Goal: Communication & Community: Participate in discussion

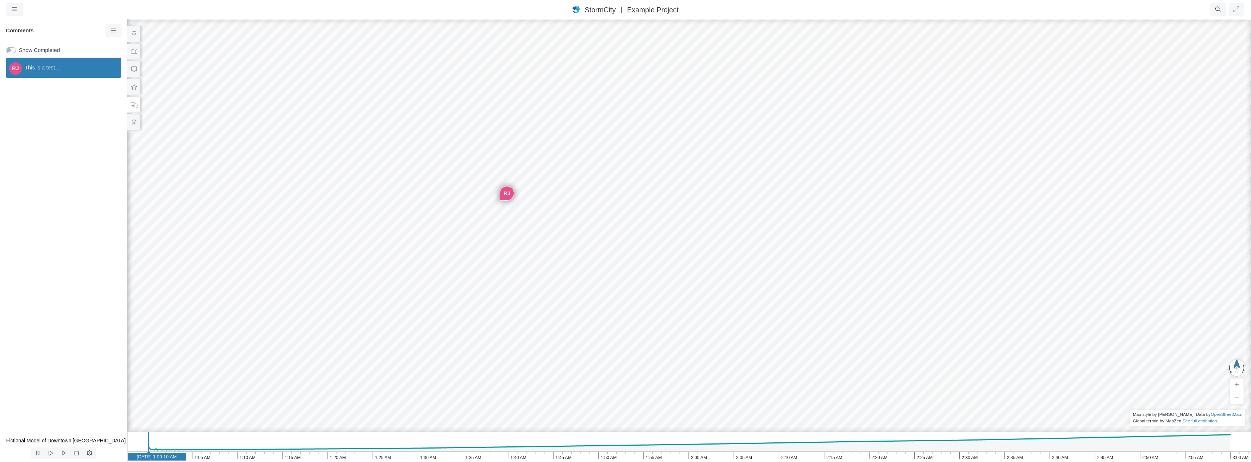
click at [505, 194] on div "RJ" at bounding box center [507, 193] width 14 height 14
click at [507, 194] on div "RJ" at bounding box center [507, 193] width 14 height 14
click at [52, 68] on span "This is a test...." at bounding box center [70, 68] width 91 height 8
click at [112, 31] on icon at bounding box center [113, 31] width 5 height 4
click at [55, 67] on span "This is a test...." at bounding box center [70, 68] width 91 height 8
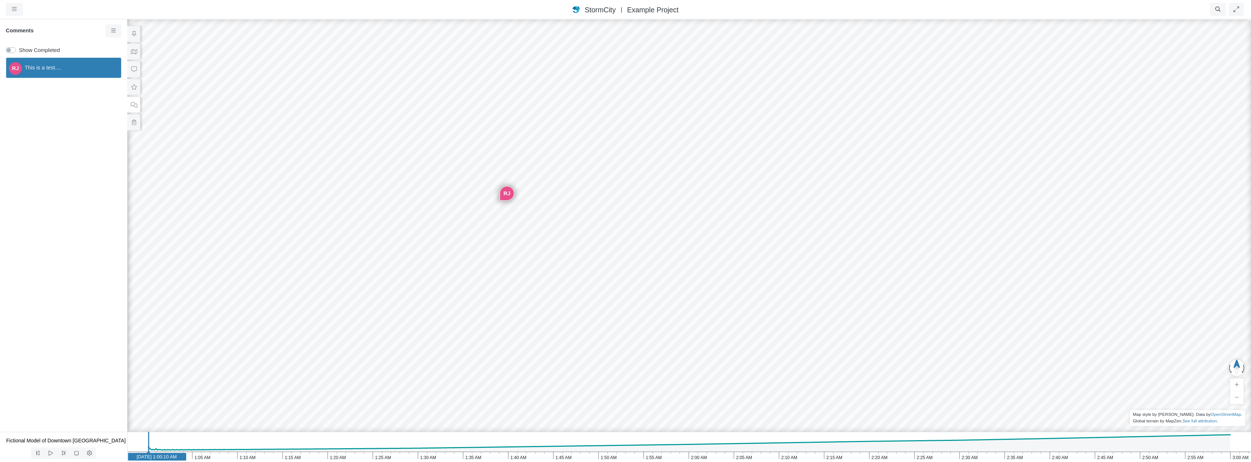
click at [55, 67] on span "This is a test...." at bounding box center [70, 68] width 91 height 8
click at [19, 49] on label "Show Completed" at bounding box center [39, 50] width 41 height 8
click at [9, 49] on input "Show Completed" at bounding box center [9, 49] width 6 height 7
click at [19, 49] on label "Show Completed" at bounding box center [39, 50] width 41 height 8
click at [9, 49] on input "Show Completed" at bounding box center [9, 49] width 6 height 7
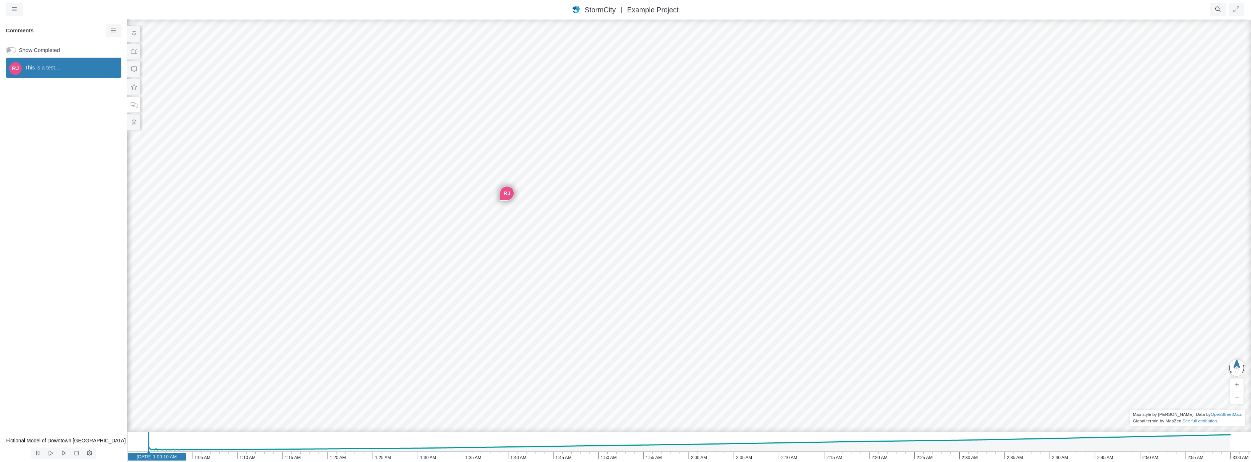
click at [19, 49] on label "Show Completed" at bounding box center [39, 50] width 41 height 8
click at [9, 49] on input "Show Completed" at bounding box center [9, 49] width 6 height 7
click at [19, 49] on label "Show Completed" at bounding box center [39, 50] width 41 height 8
click at [9, 49] on input "Show Completed" at bounding box center [9, 49] width 6 height 7
click at [19, 49] on label "Show Completed" at bounding box center [39, 50] width 41 height 8
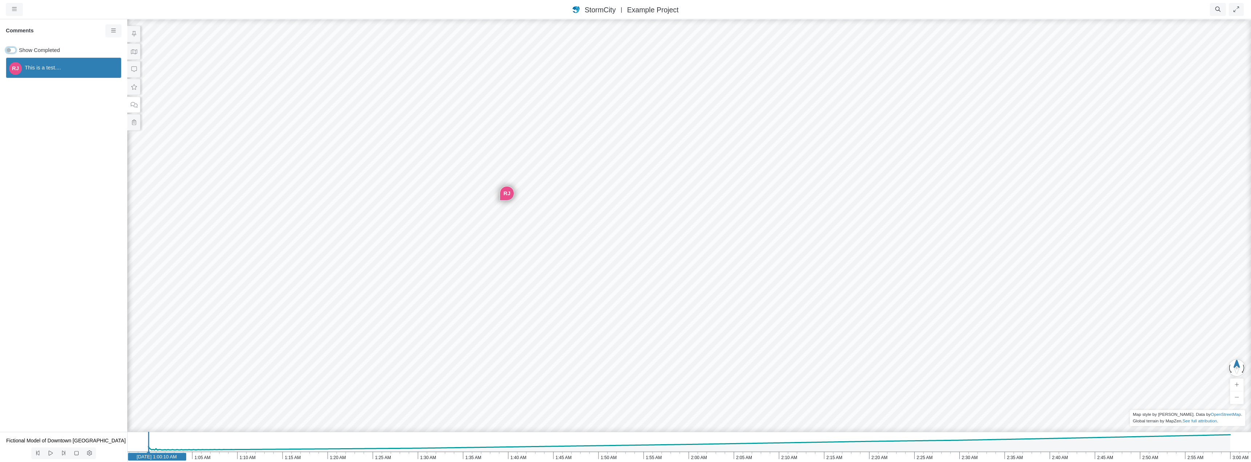
click at [9, 49] on input "Show Completed" at bounding box center [9, 49] width 6 height 7
click at [19, 49] on label "Show Completed" at bounding box center [39, 50] width 41 height 8
click at [9, 49] on input "Show Completed" at bounding box center [9, 49] width 6 height 7
click at [19, 49] on label "Show Completed" at bounding box center [39, 50] width 41 height 8
click at [9, 49] on input "Show Completed" at bounding box center [9, 49] width 6 height 7
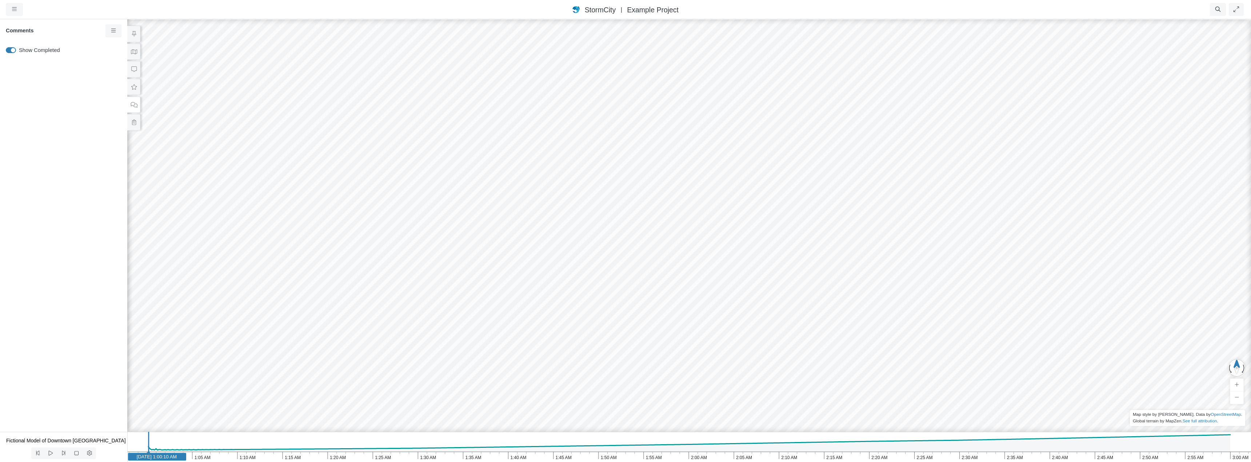
click at [19, 49] on label "Show Completed" at bounding box center [39, 50] width 41 height 8
click at [9, 49] on input "Show Completed" at bounding box center [9, 49] width 6 height 7
click at [115, 32] on icon at bounding box center [113, 30] width 7 height 5
click at [19, 51] on label "Show Completed" at bounding box center [39, 50] width 41 height 8
click at [9, 51] on input "Show Completed" at bounding box center [9, 49] width 6 height 7
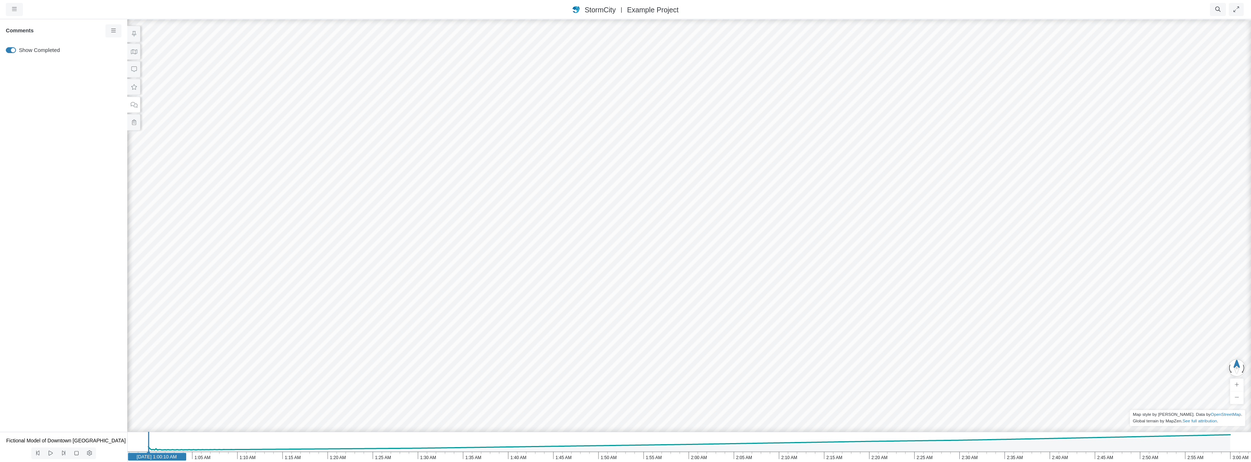
click at [19, 49] on label "Show Completed" at bounding box center [39, 50] width 41 height 8
click at [10, 49] on input "Show Completed" at bounding box center [9, 49] width 6 height 7
click at [19, 50] on label "Show Completed" at bounding box center [39, 50] width 41 height 8
click at [10, 50] on input "Show Completed" at bounding box center [9, 49] width 6 height 7
click at [19, 50] on label "Show Completed" at bounding box center [39, 50] width 41 height 8
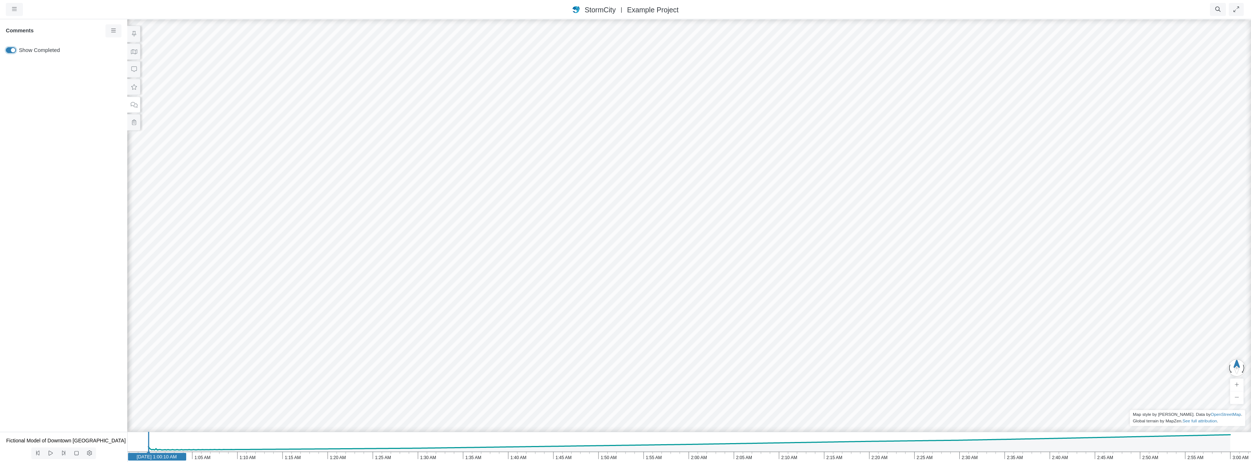
click at [10, 50] on input "Show Completed" at bounding box center [9, 49] width 6 height 7
checkbox input "false"
click at [111, 32] on icon at bounding box center [113, 30] width 7 height 5
click at [178, 11] on div "StormCity [GEOGRAPHIC_DATA] East | Example Project" at bounding box center [625, 9] width 960 height 11
click at [132, 69] on icon at bounding box center [134, 69] width 7 height 5
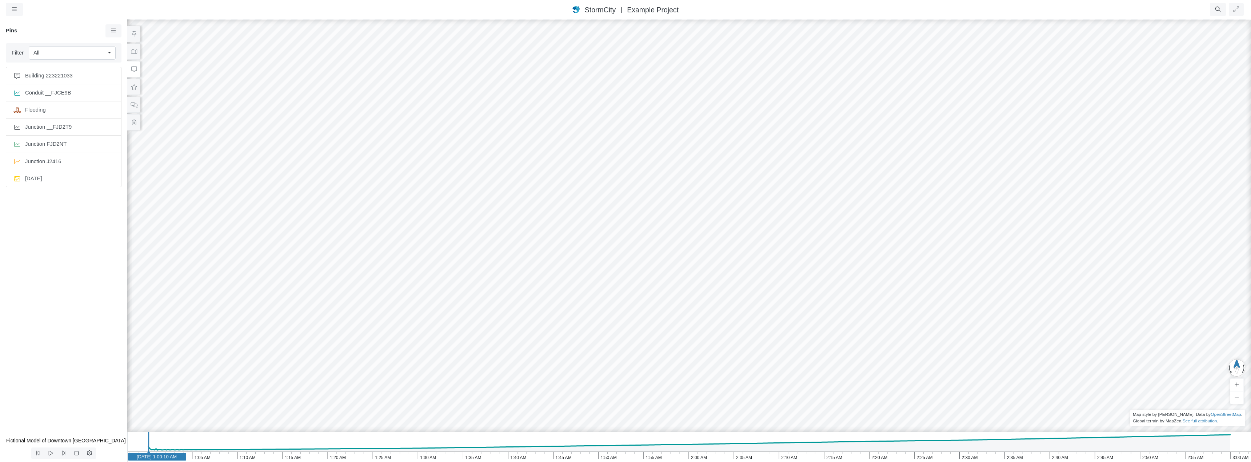
click at [93, 49] on div "All" at bounding box center [69, 53] width 72 height 8
click at [69, 67] on div "All" at bounding box center [72, 68] width 78 height 8
checkbox input "false"
click at [135, 53] on icon at bounding box center [134, 51] width 6 height 5
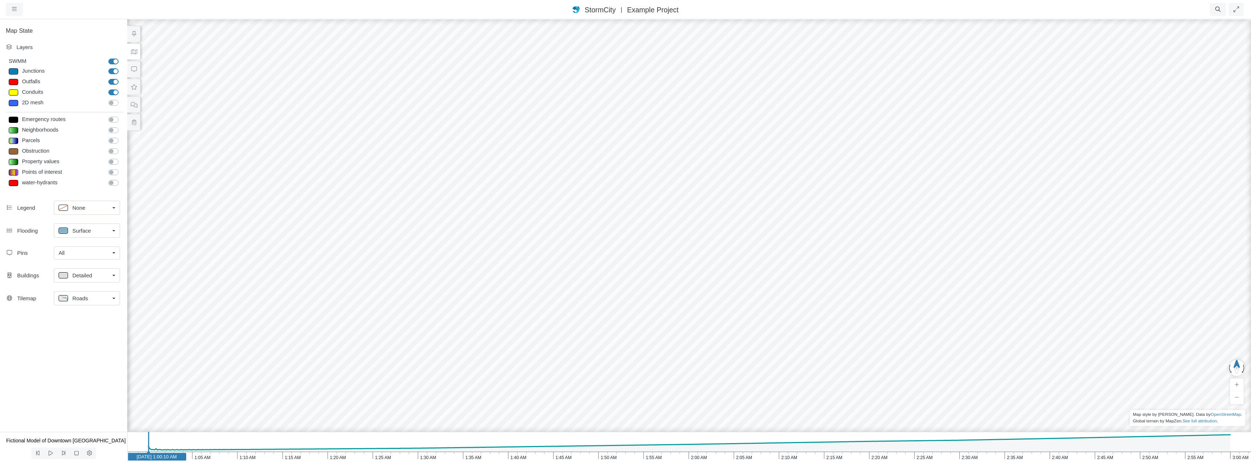
click at [85, 252] on div "All" at bounding box center [84, 253] width 51 height 8
click at [478, 222] on div "RJ Entity or function does not exist in this scenario. Building Entity or funct…" at bounding box center [689, 240] width 1251 height 443
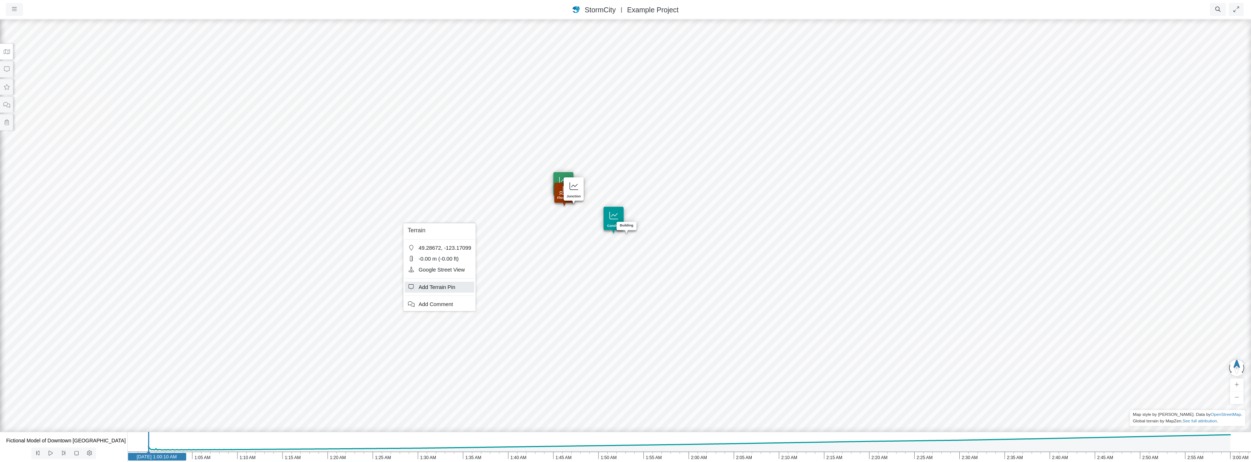
click at [435, 287] on span "Add Terrain Pin" at bounding box center [436, 287] width 37 height 6
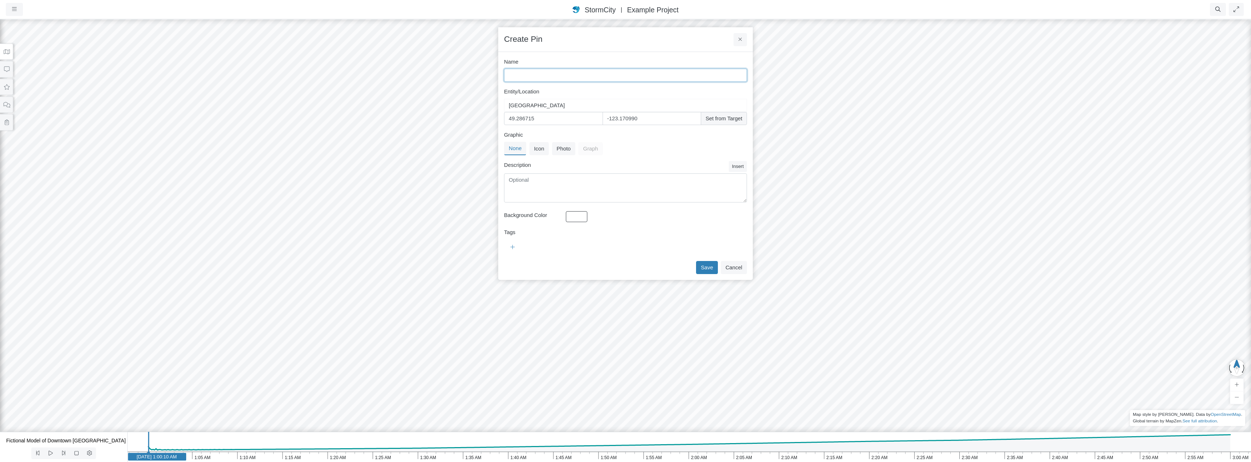
click at [542, 76] on input "Name" at bounding box center [625, 75] width 243 height 13
type input "Test"
click at [715, 269] on button "Save" at bounding box center [707, 267] width 22 height 13
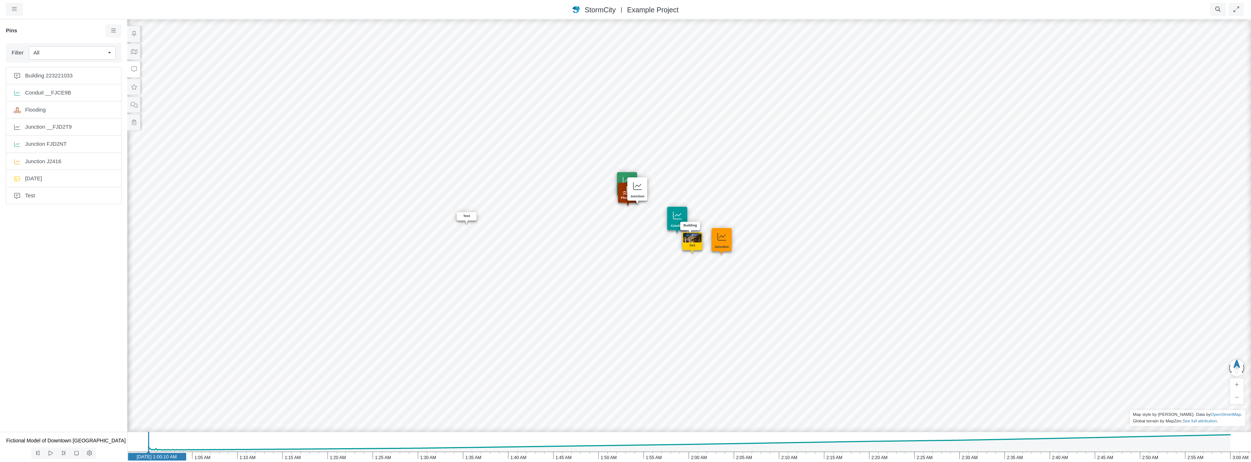
click at [548, 256] on div "RJ Entity or function does not exist in this scenario. Building Created with Hi…" at bounding box center [689, 240] width 1251 height 443
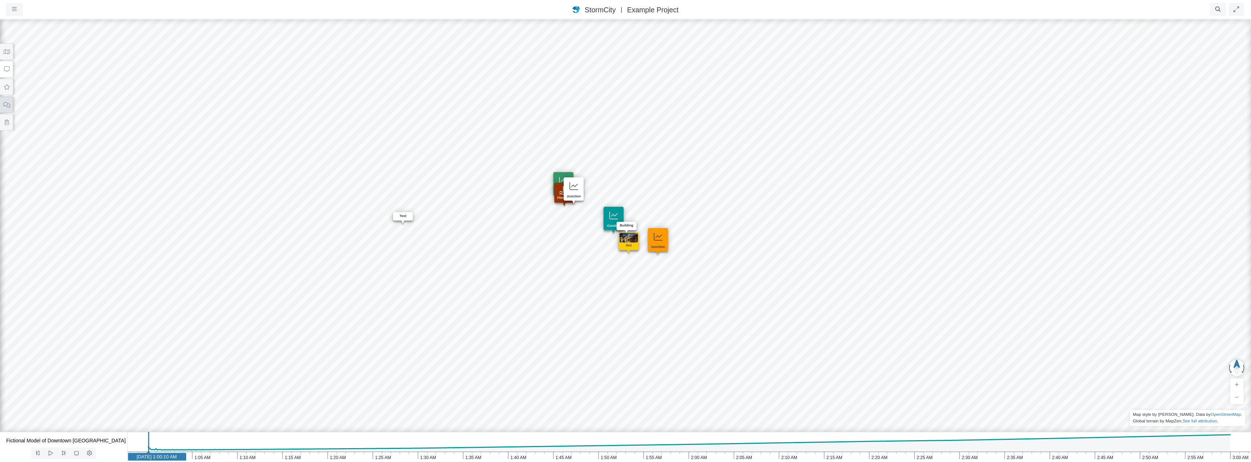
click at [4, 106] on icon at bounding box center [6, 104] width 7 height 5
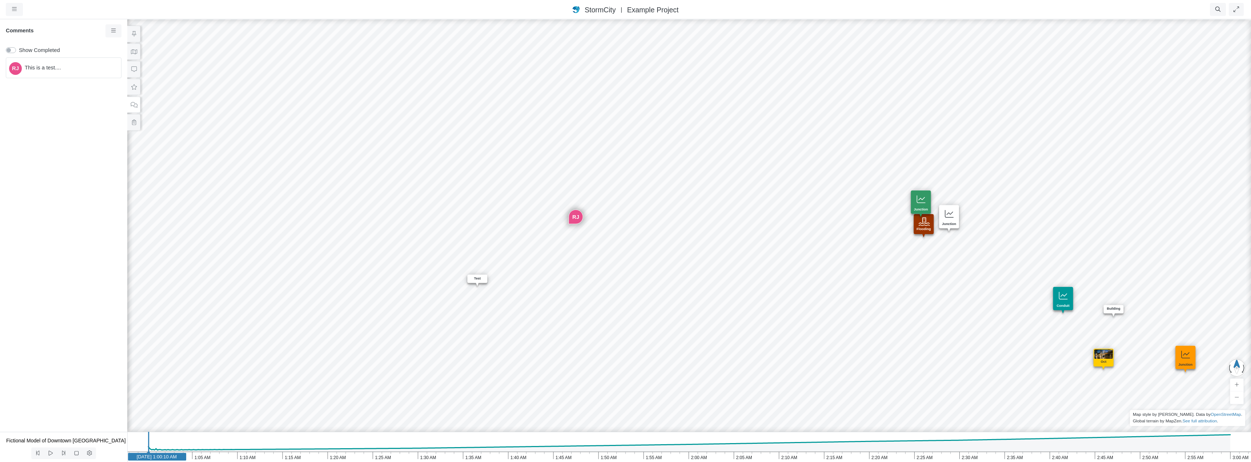
click at [44, 68] on span "This is a test...." at bounding box center [70, 68] width 91 height 8
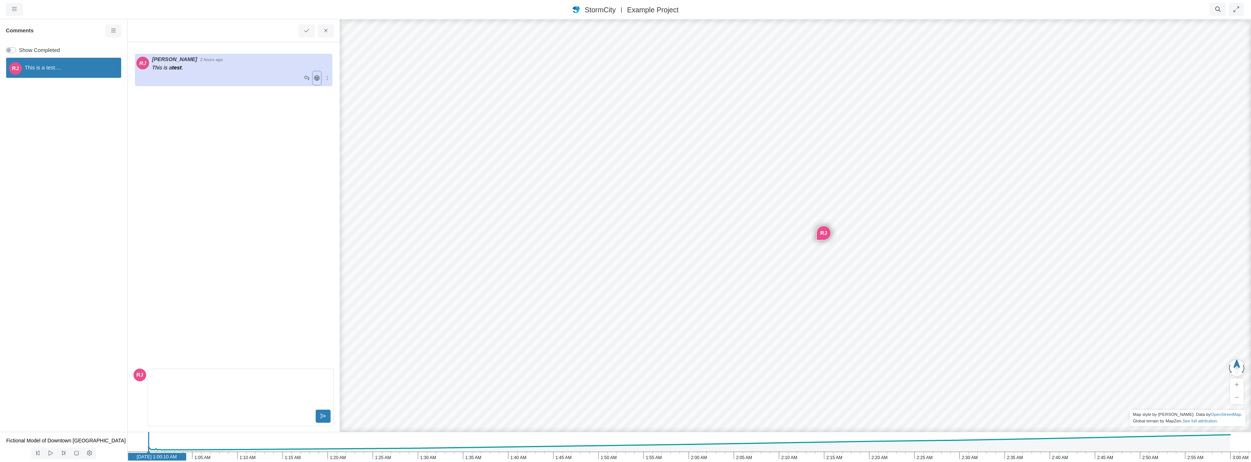
click at [315, 78] on icon at bounding box center [316, 77] width 7 height 5
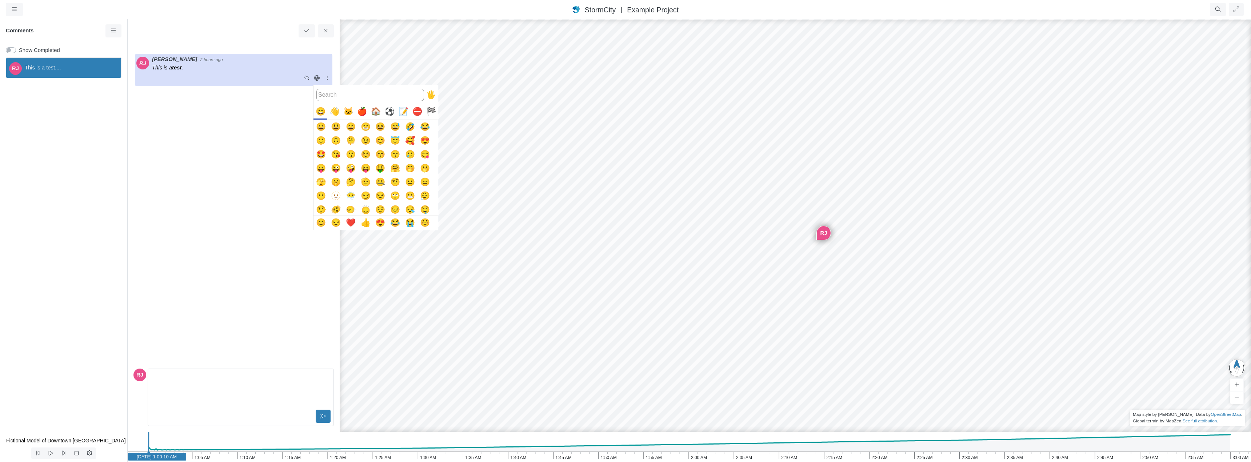
click at [367, 128] on button "😁" at bounding box center [365, 127] width 14 height 14
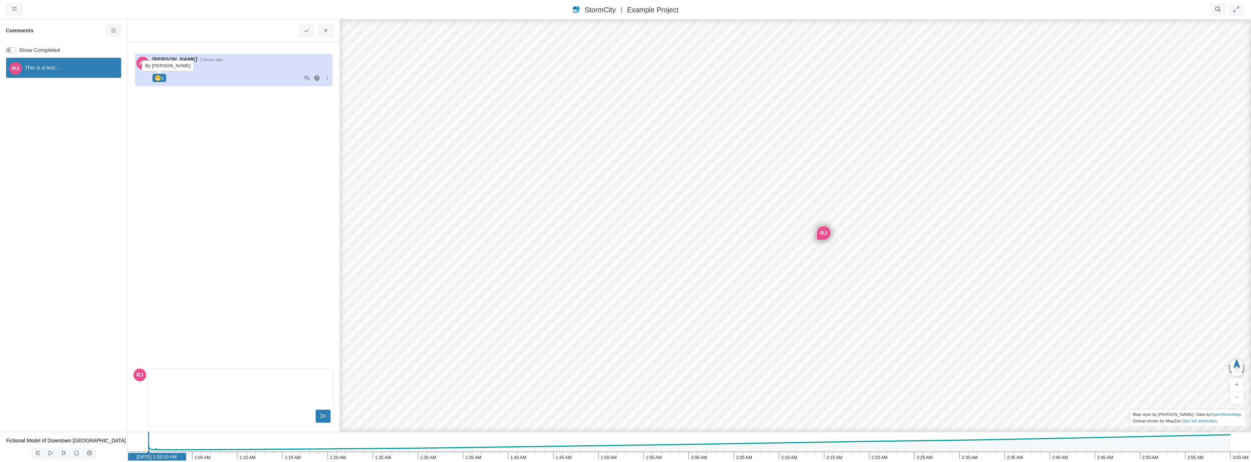
click at [156, 78] on span "😁" at bounding box center [157, 78] width 7 height 8
click at [317, 77] on icon at bounding box center [316, 77] width 7 height 5
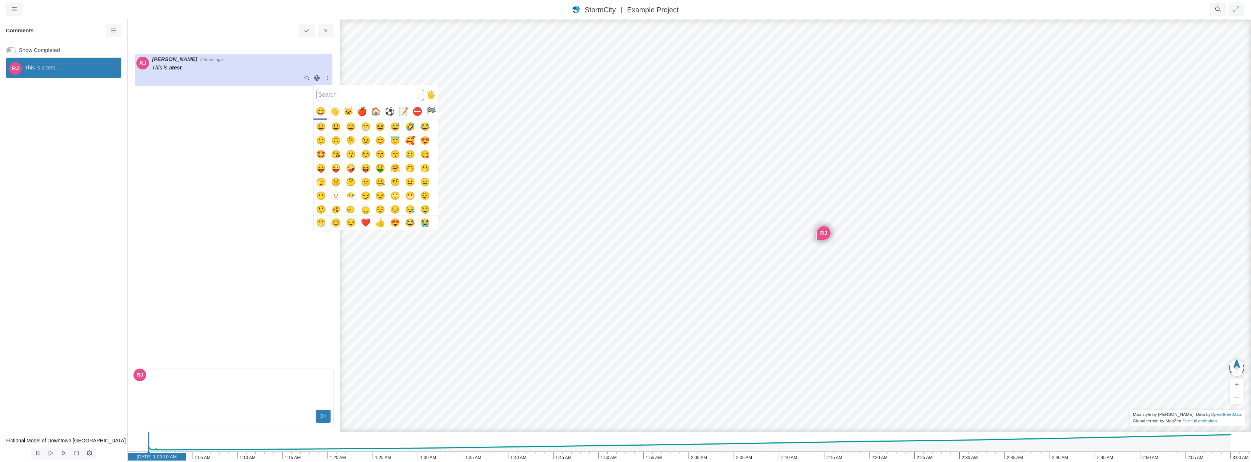
click at [364, 142] on button "😉" at bounding box center [365, 141] width 14 height 14
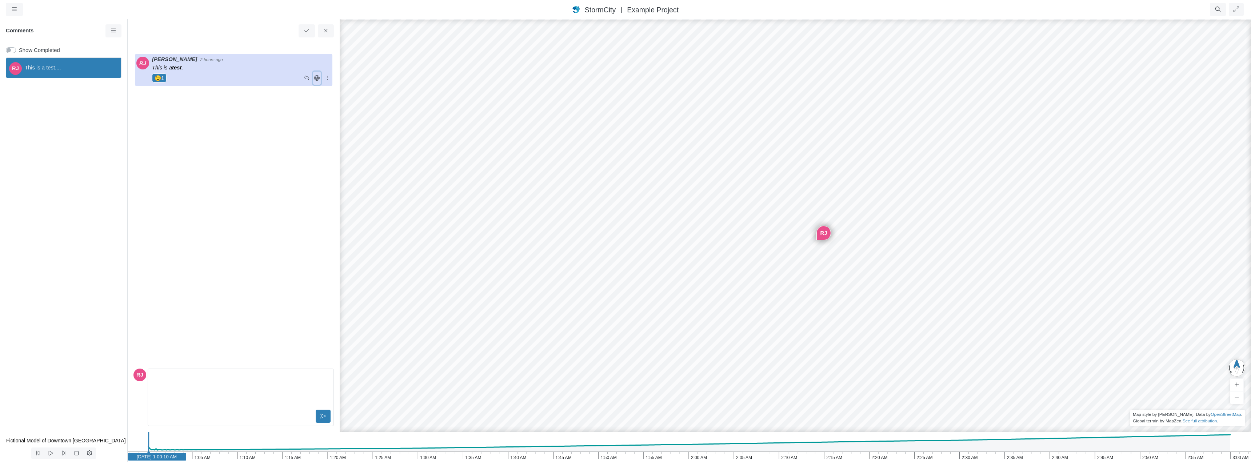
click at [316, 78] on icon at bounding box center [316, 77] width 5 height 5
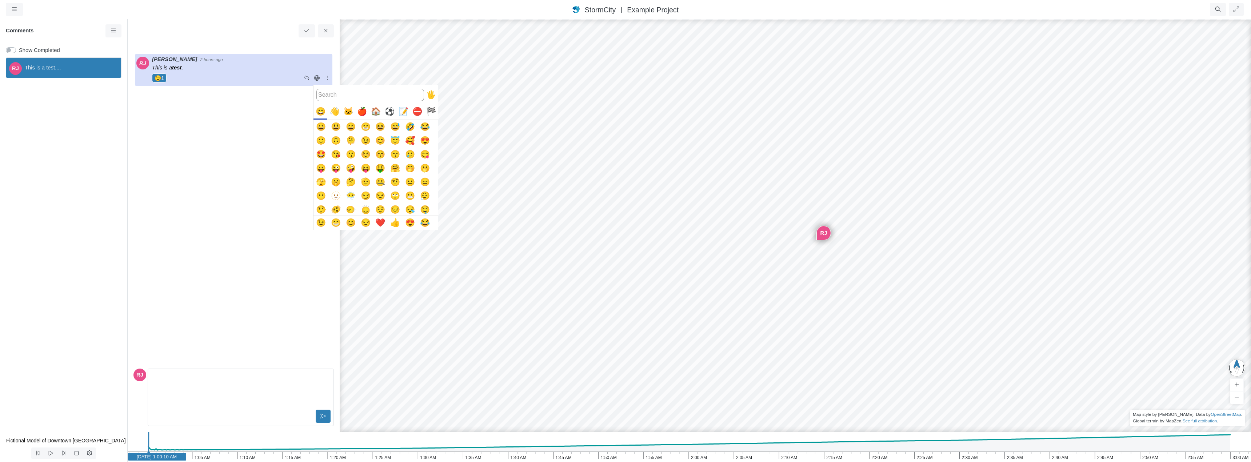
click at [389, 111] on div "⚽" at bounding box center [389, 112] width 14 height 14
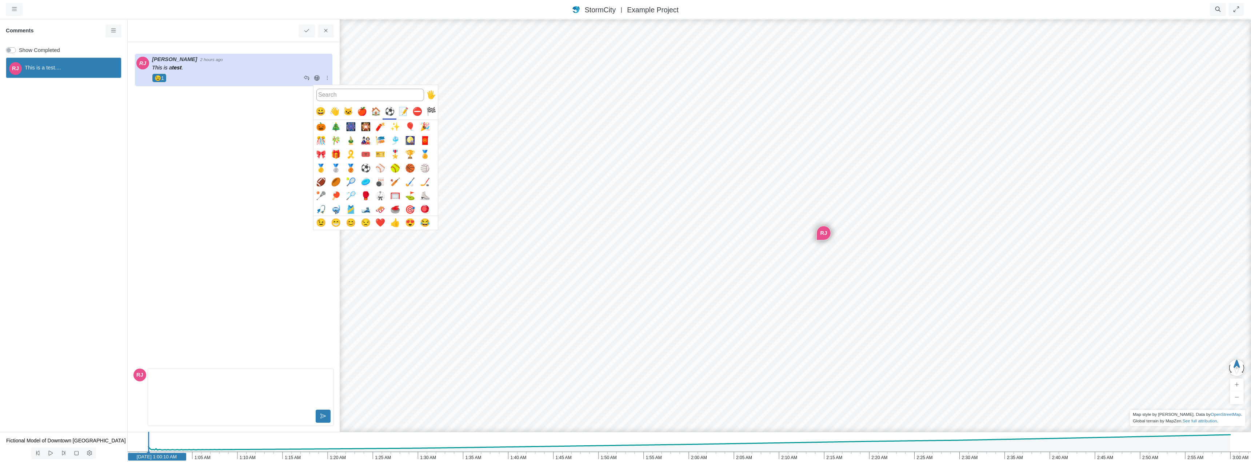
click at [389, 111] on div "⚽" at bounding box center [389, 112] width 14 height 14
click at [364, 168] on button "⚽️" at bounding box center [365, 168] width 14 height 14
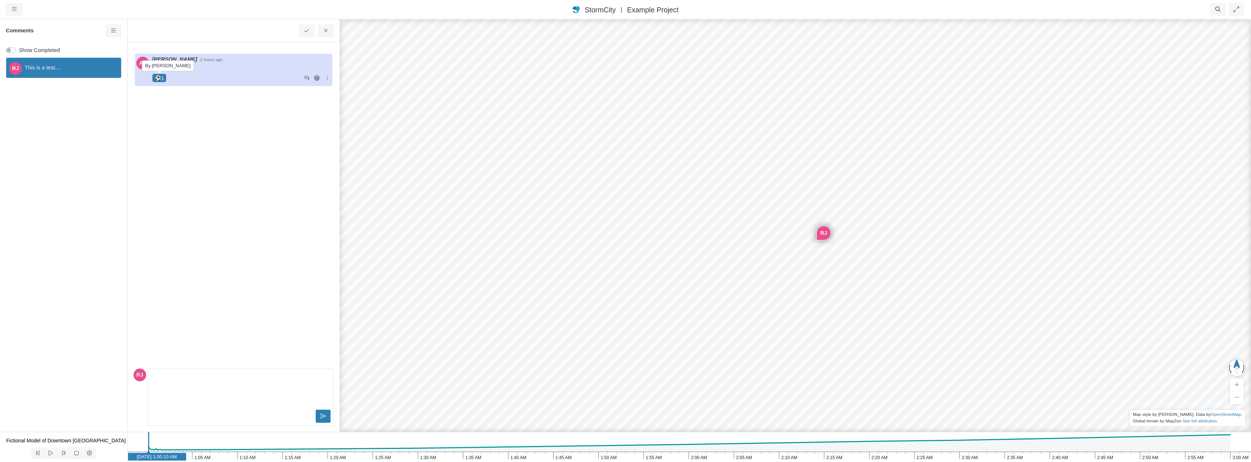
click at [157, 77] on span "⚽️" at bounding box center [157, 78] width 7 height 8
click at [316, 77] on icon at bounding box center [316, 77] width 5 height 5
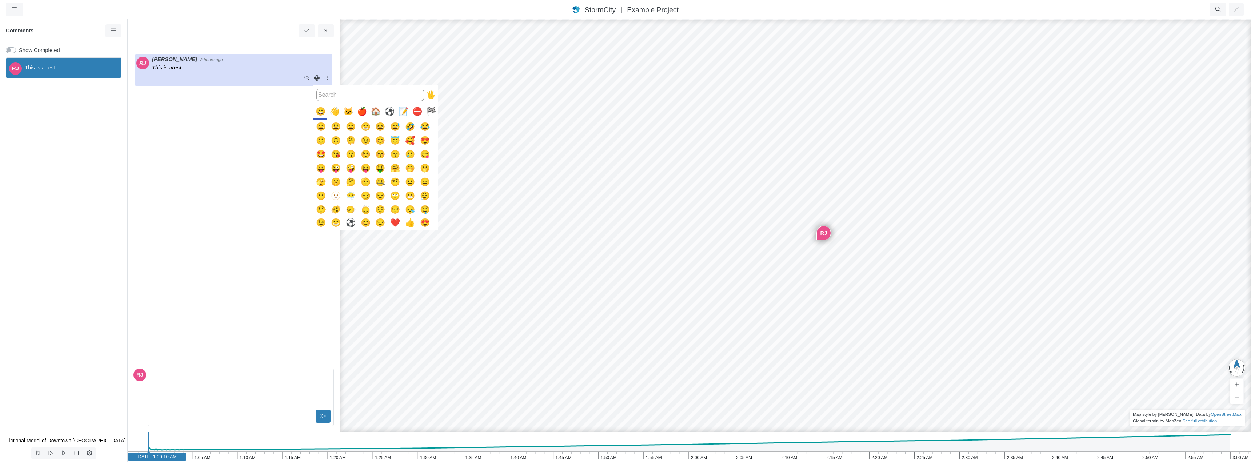
click at [268, 160] on div at bounding box center [625, 231] width 1251 height 462
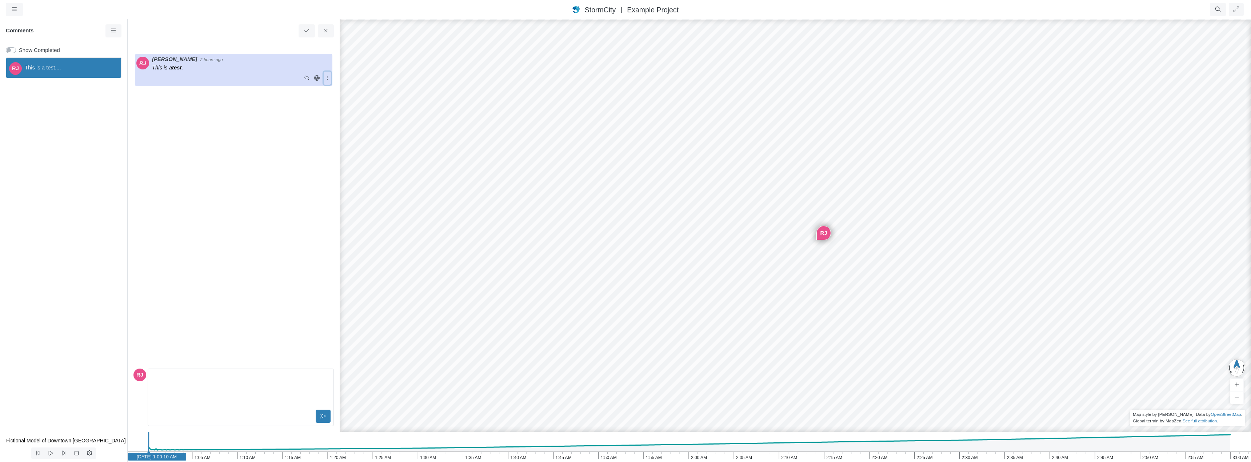
click at [328, 79] on icon at bounding box center [327, 77] width 7 height 5
click at [239, 64] on p "This is a test ." at bounding box center [241, 68] width 179 height 8
click at [232, 58] on div "[PERSON_NAME] 2 hours ago" at bounding box center [241, 59] width 179 height 8
click at [253, 153] on div "[PERSON_NAME] 2 hours ago This is a test ." at bounding box center [233, 206] width 200 height 317
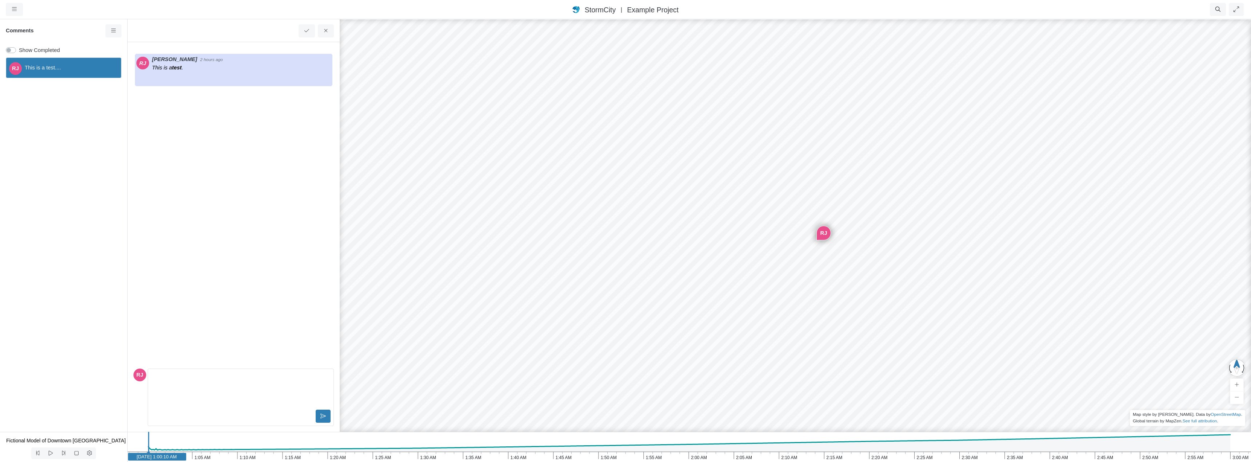
click at [260, 156] on div "[PERSON_NAME] 2 hours ago This is a test ." at bounding box center [233, 206] width 200 height 317
click at [306, 32] on icon at bounding box center [306, 30] width 5 height 3
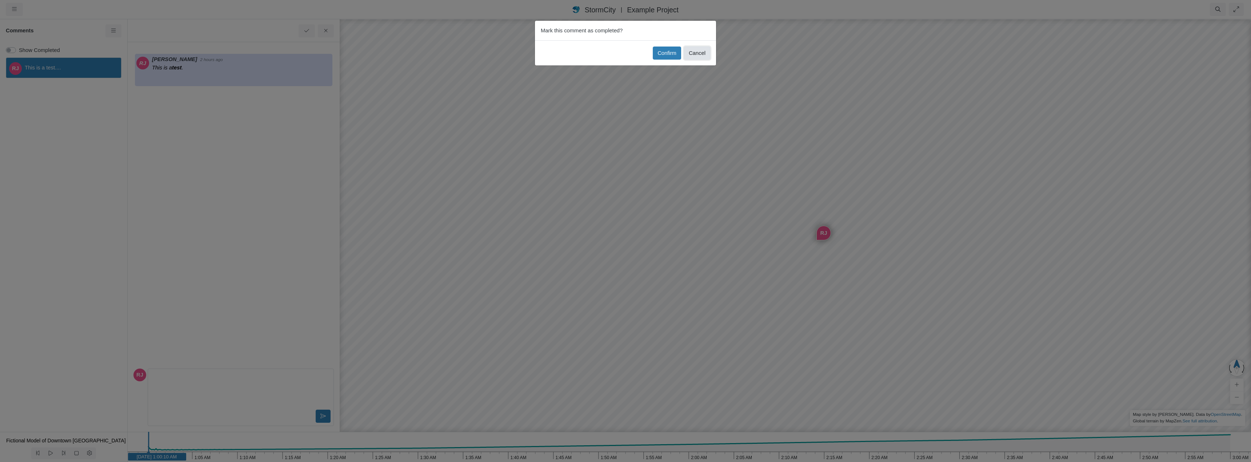
click at [699, 52] on button "Cancel" at bounding box center [697, 53] width 26 height 13
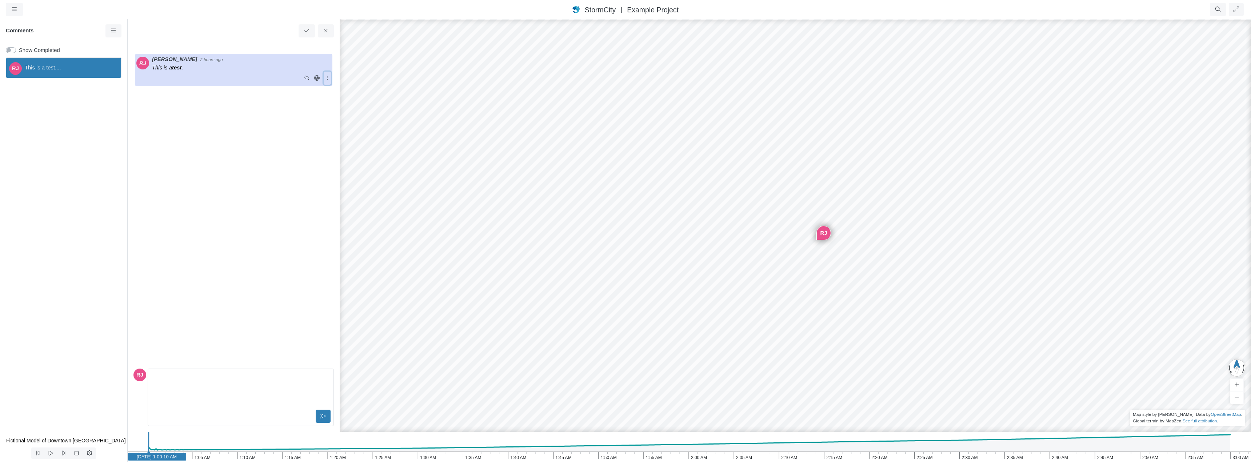
click at [328, 79] on icon at bounding box center [327, 77] width 7 height 5
click at [346, 92] on span "Edit Comment" at bounding box center [356, 92] width 34 height 6
click at [196, 390] on div "This is a test ." at bounding box center [241, 390] width 180 height 36
click at [194, 376] on p "This is a test ." at bounding box center [240, 377] width 173 height 8
click at [276, 373] on p "This ⁠⁠⁠⁠⁠⁠⁠italics is a test italics" at bounding box center [240, 377] width 173 height 8
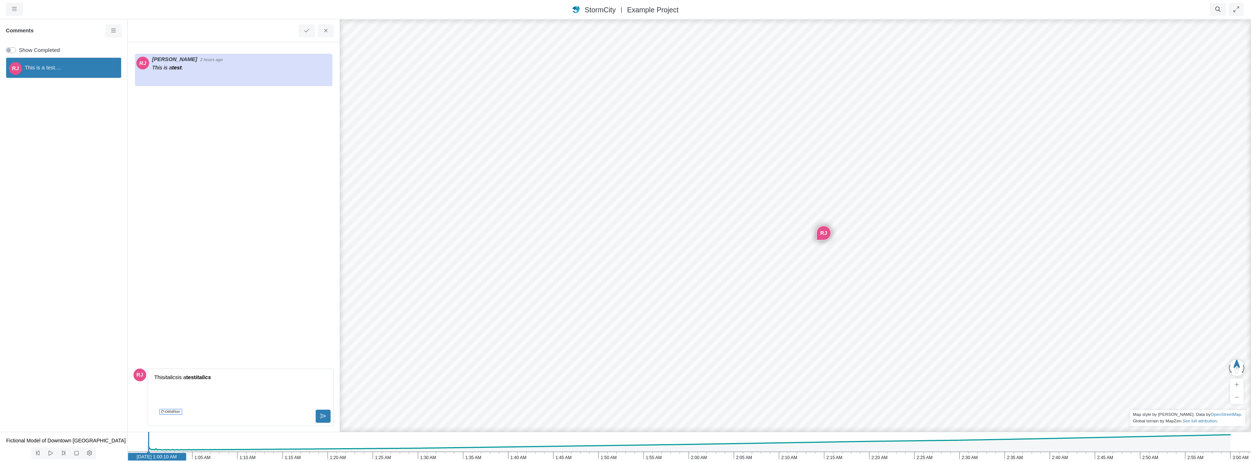
click at [277, 351] on div "[PERSON_NAME] 2 hours ago This is a test ." at bounding box center [233, 206] width 200 height 317
click at [250, 397] on div "This italics is a test italics" at bounding box center [241, 390] width 180 height 36
click at [258, 348] on div "[PERSON_NAME] 2 hours ago This is a test ." at bounding box center [233, 206] width 200 height 317
